Goal: Obtain resource: Download file/media

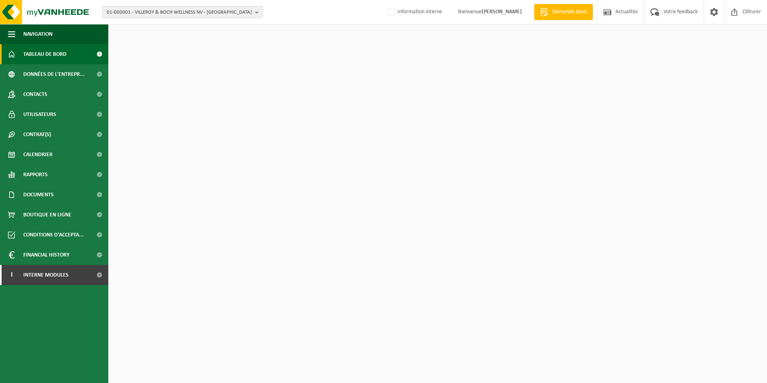
click at [168, 12] on span "01-000001 - VILLEROY & BOCH WELLNESS NV - ROESELARE" at bounding box center [179, 12] width 145 height 12
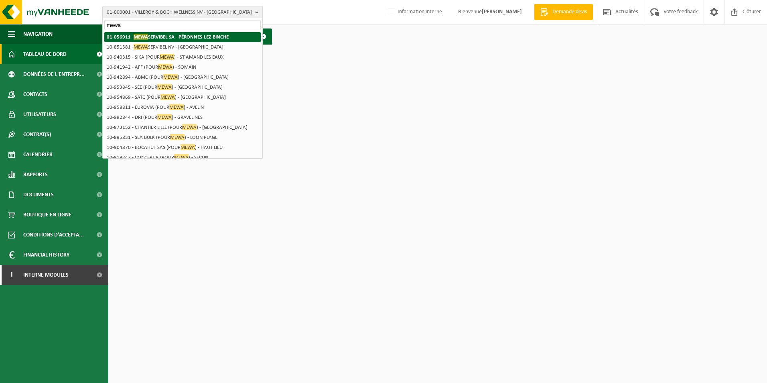
type input "mewa"
click at [166, 34] on strong "01-056911 - MEWA SERVIBEL SA - PÉRONNES-LEZ-BINCHE" at bounding box center [168, 37] width 122 height 6
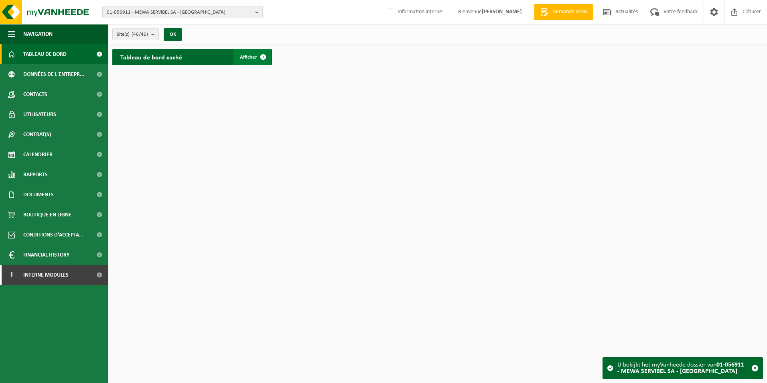
click at [250, 59] on span "Afficher" at bounding box center [248, 57] width 17 height 5
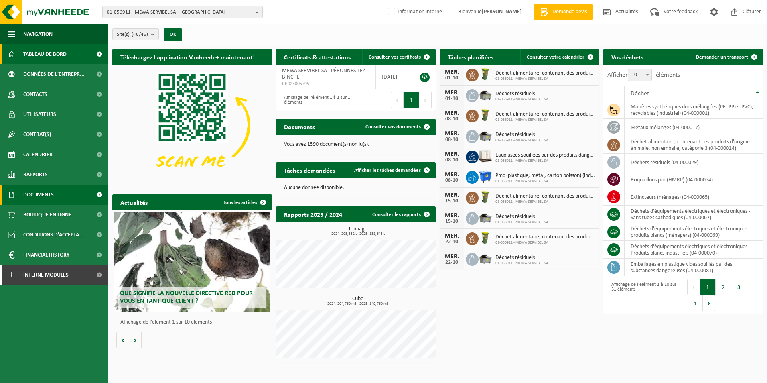
click at [51, 195] on span "Documents" at bounding box center [38, 195] width 31 height 20
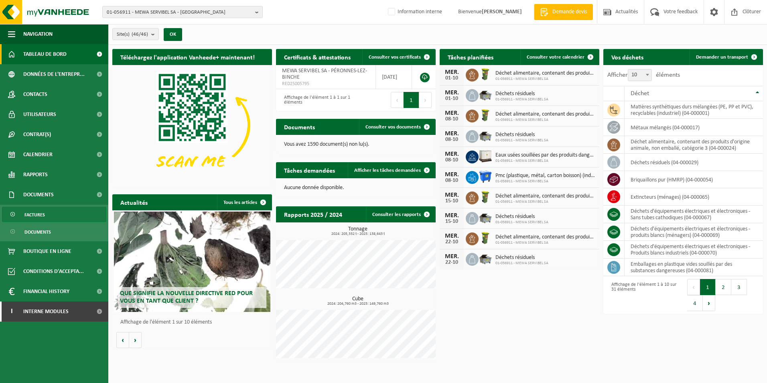
click at [50, 212] on link "Factures" at bounding box center [54, 214] width 104 height 15
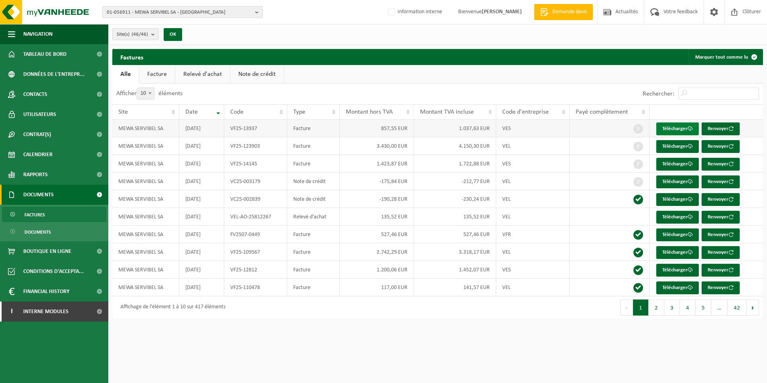
click at [664, 129] on link "Télécharger" at bounding box center [678, 128] width 43 height 13
click at [673, 273] on link "Télécharger" at bounding box center [678, 270] width 43 height 13
click at [46, 170] on span "Rapports" at bounding box center [35, 175] width 24 height 20
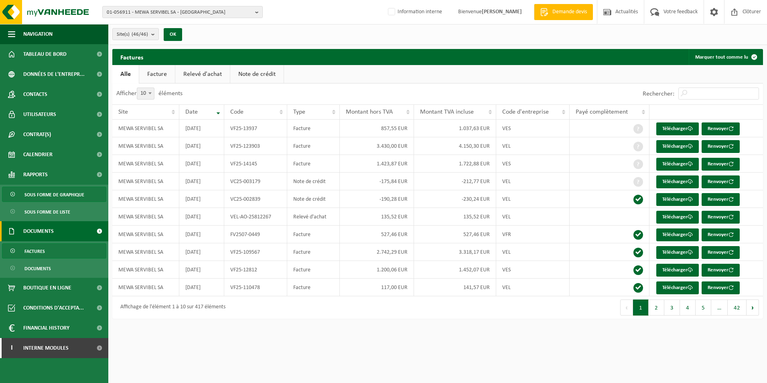
click at [47, 192] on span "Sous forme de graphique" at bounding box center [54, 194] width 60 height 15
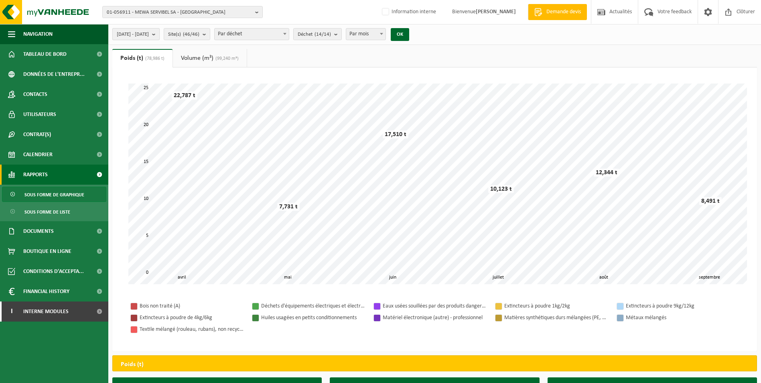
click at [149, 33] on span "2025-04-01 - 2025-09-25" at bounding box center [133, 34] width 32 height 12
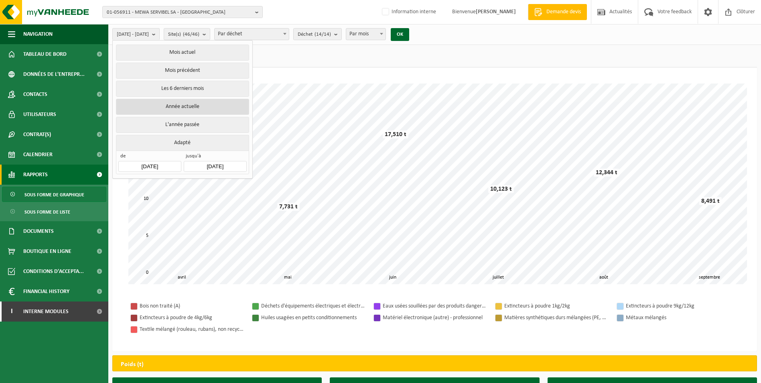
click at [178, 107] on button "Année actuelle" at bounding box center [182, 107] width 133 height 16
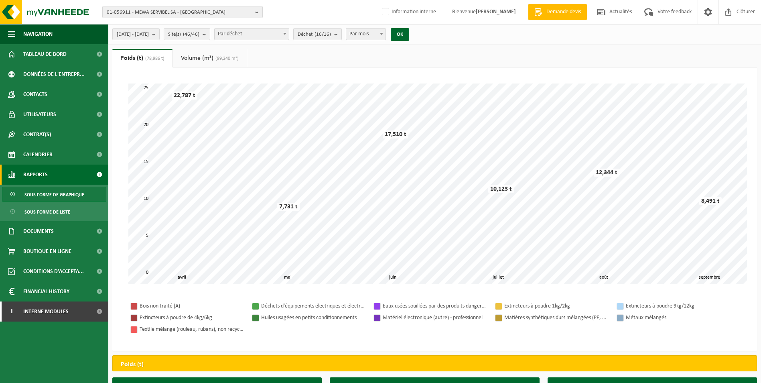
drag, startPoint x: 415, startPoint y: 36, endPoint x: 411, endPoint y: 40, distance: 5.5
click at [409, 36] on button "OK" at bounding box center [400, 34] width 18 height 13
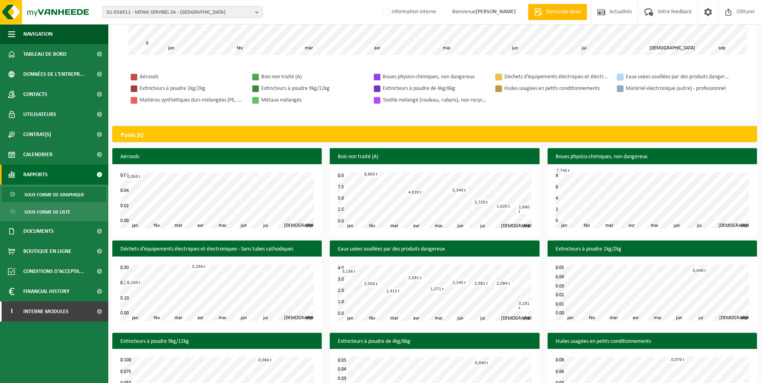
scroll to position [281, 0]
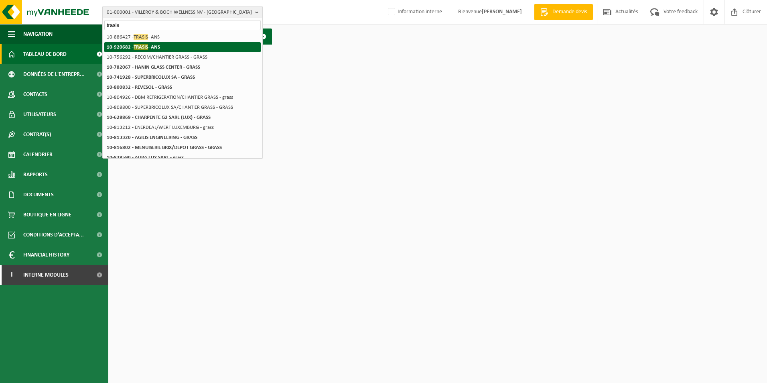
type input "trasis"
click at [147, 46] on span "TRASIS" at bounding box center [141, 47] width 14 height 6
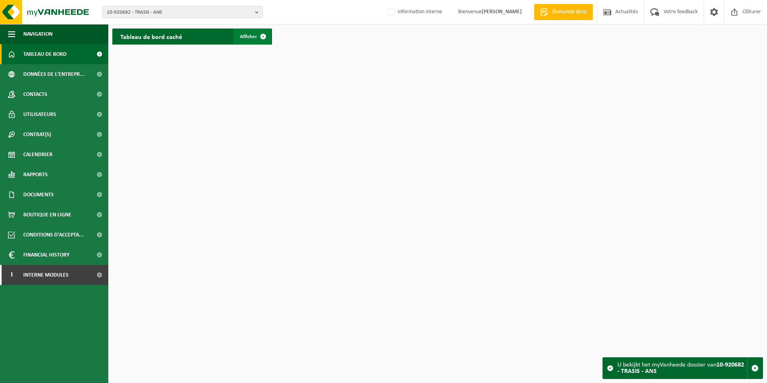
click at [255, 40] on span at bounding box center [263, 36] width 16 height 16
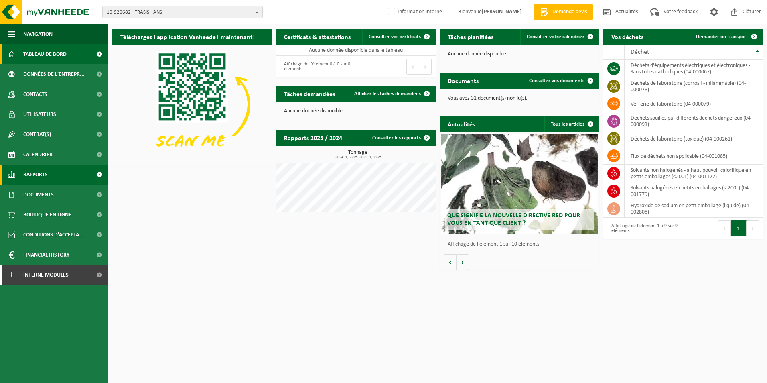
click at [40, 172] on span "Rapports" at bounding box center [35, 175] width 24 height 20
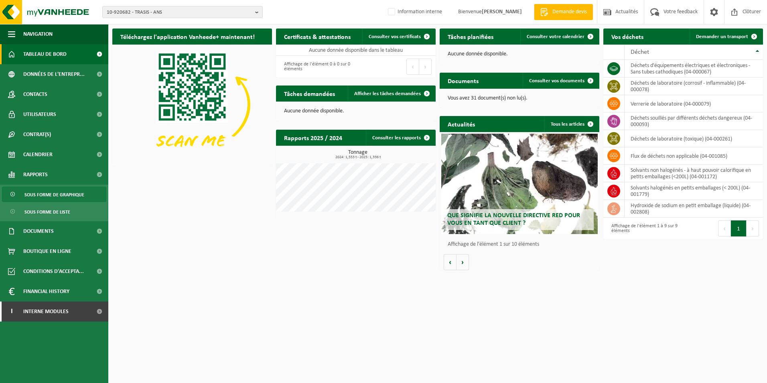
click at [49, 198] on span "Sous forme de graphique" at bounding box center [54, 194] width 60 height 15
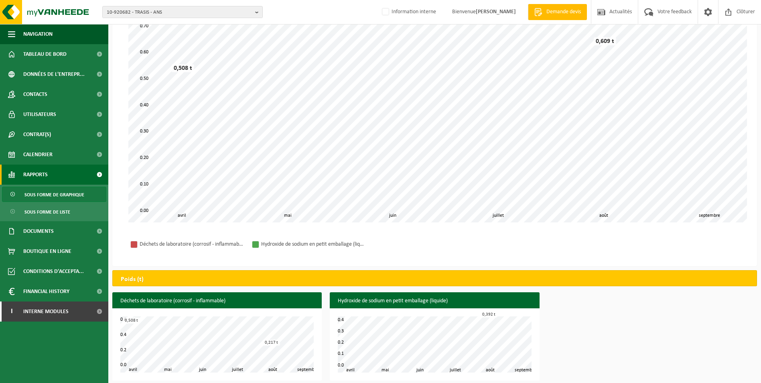
scroll to position [73, 0]
